Goal: Navigation & Orientation: Find specific page/section

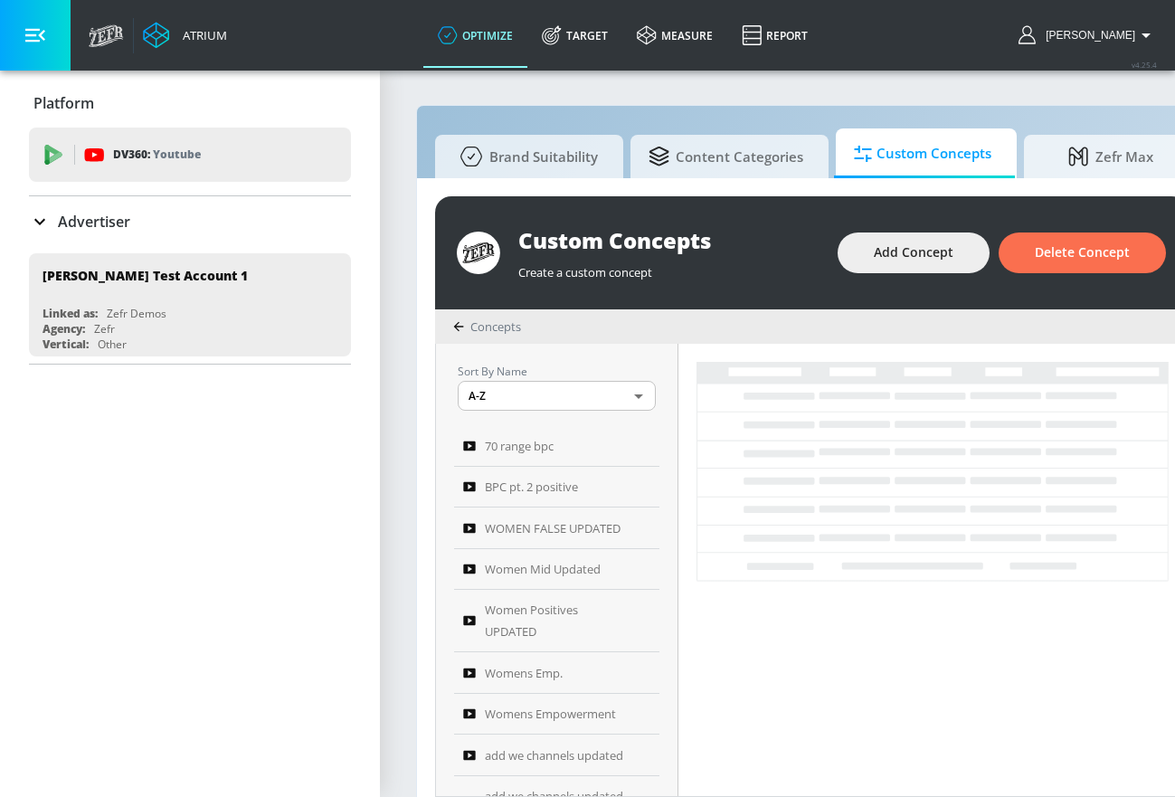
click at [202, 39] on div "Atrium" at bounding box center [202, 35] width 52 height 16
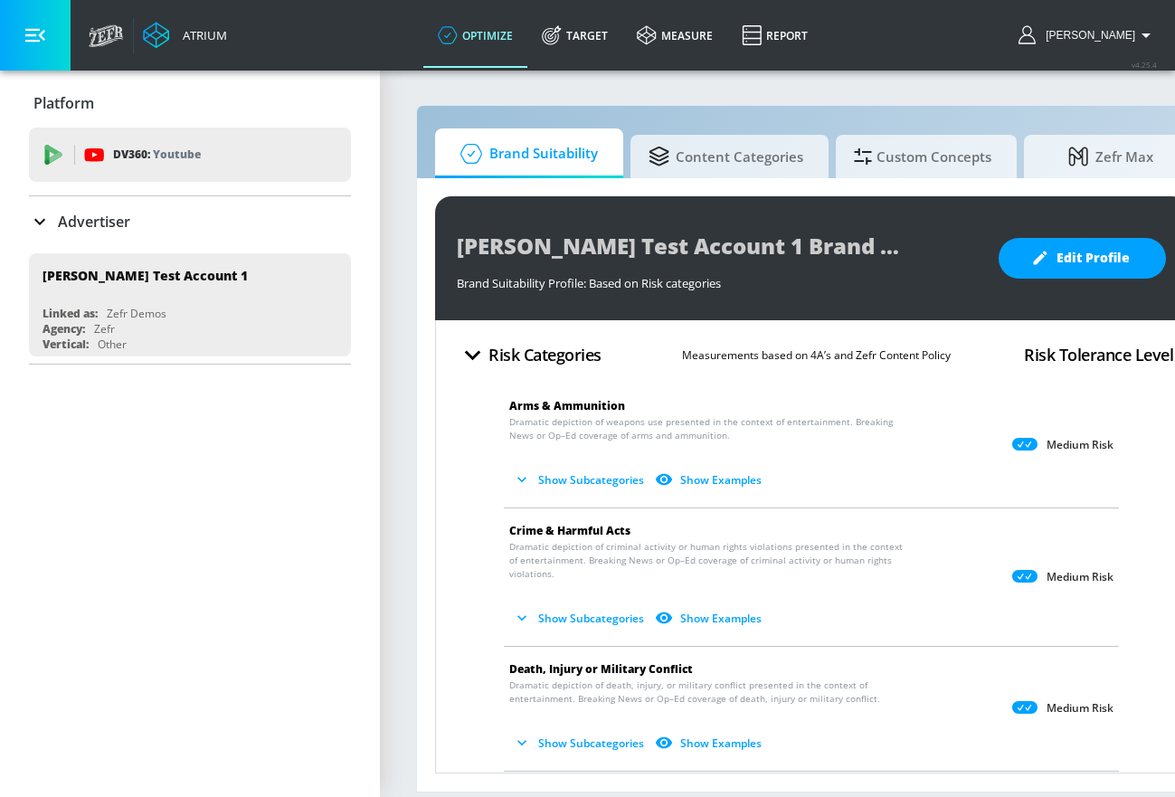
click at [202, 39] on div "Atrium" at bounding box center [202, 35] width 52 height 16
click at [100, 31] on icon at bounding box center [102, 36] width 8 height 13
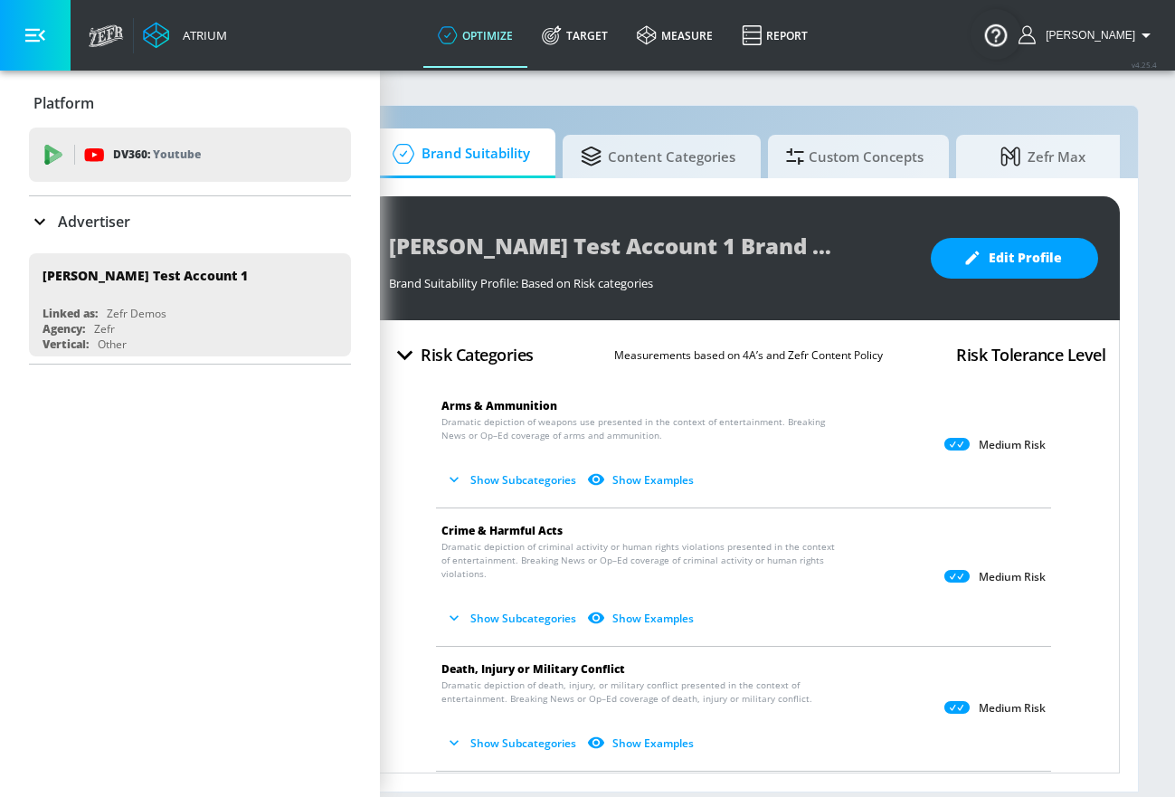
click at [37, 33] on icon "button" at bounding box center [35, 35] width 20 height 20
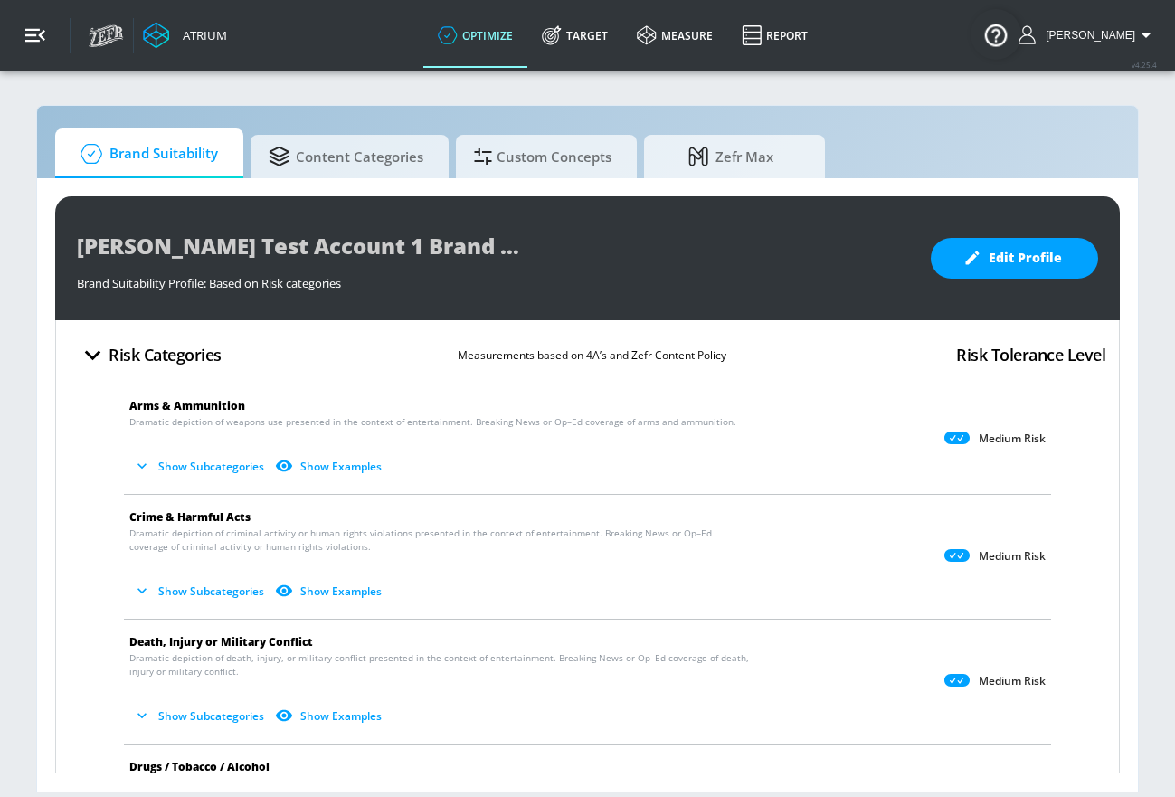
scroll to position [0, 0]
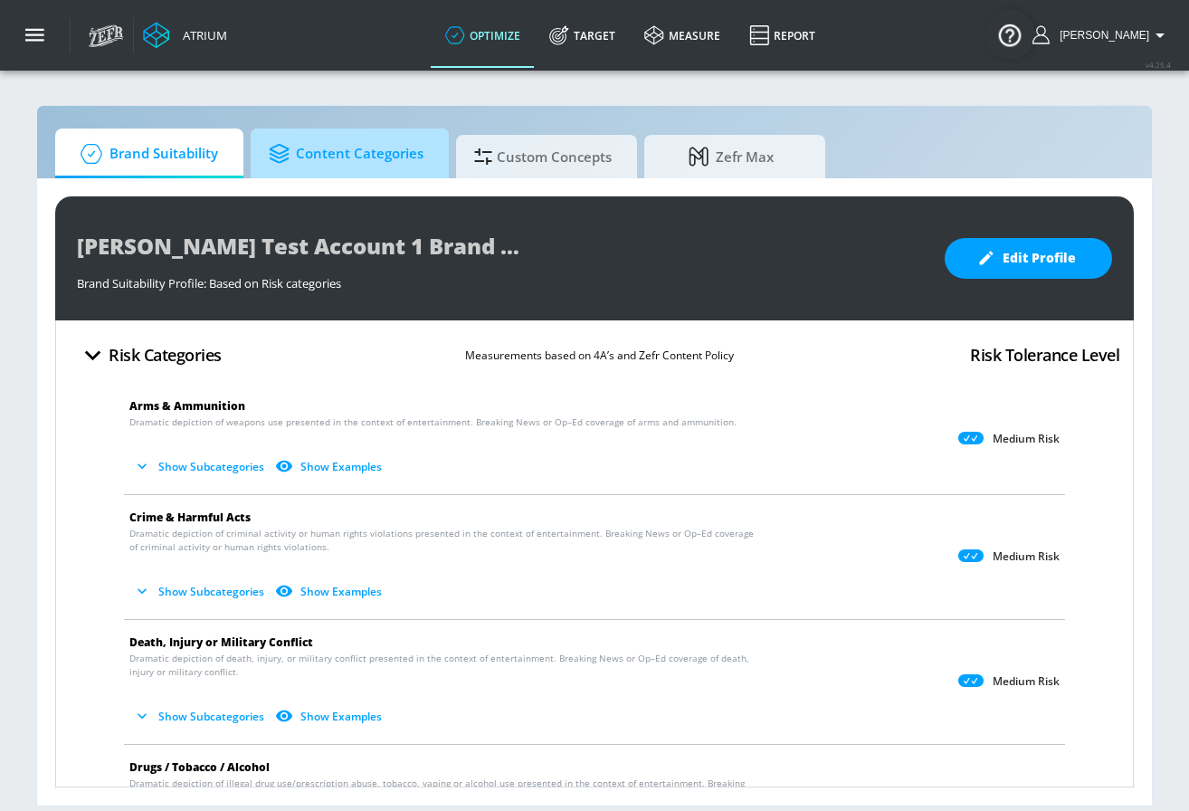
click at [366, 146] on span "Content Categories" at bounding box center [346, 153] width 155 height 43
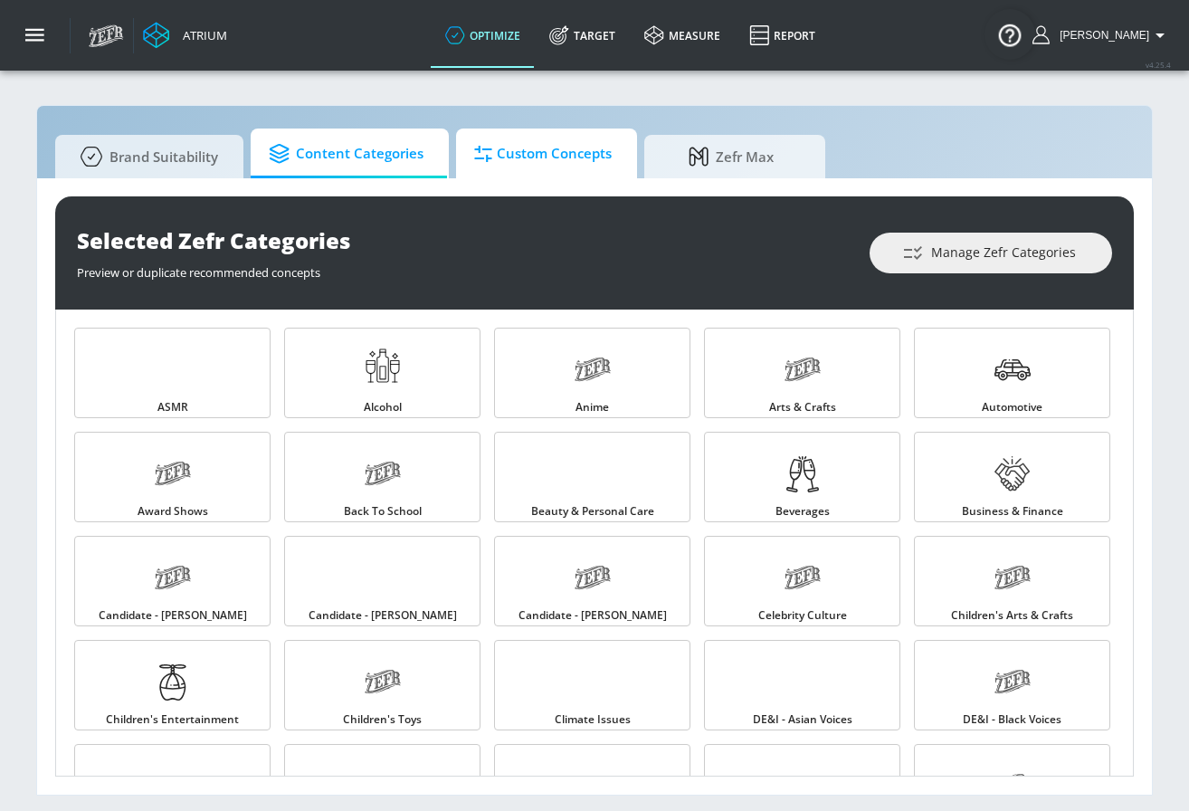
click at [564, 159] on span "Custom Concepts" at bounding box center [543, 153] width 138 height 43
